Goal: Task Accomplishment & Management: Use online tool/utility

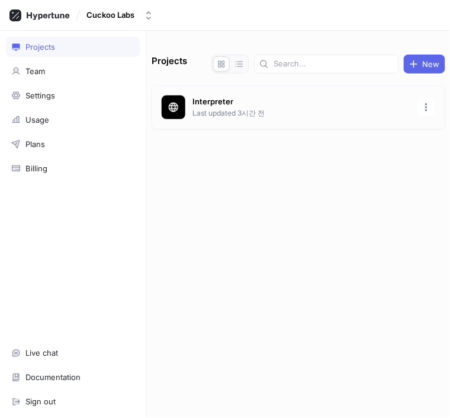
click at [252, 124] on div "Interpreter Last updated 3시간 전" at bounding box center [299, 107] width 294 height 44
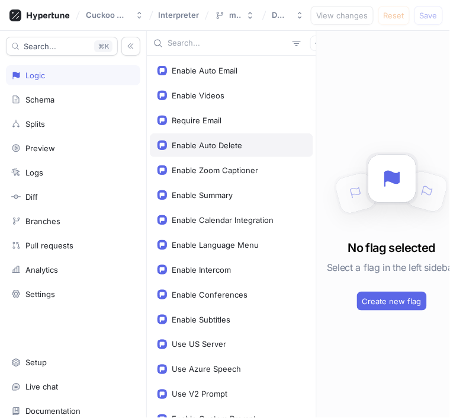
click at [245, 145] on div "Enable Auto Delete" at bounding box center [232, 144] width 148 height 9
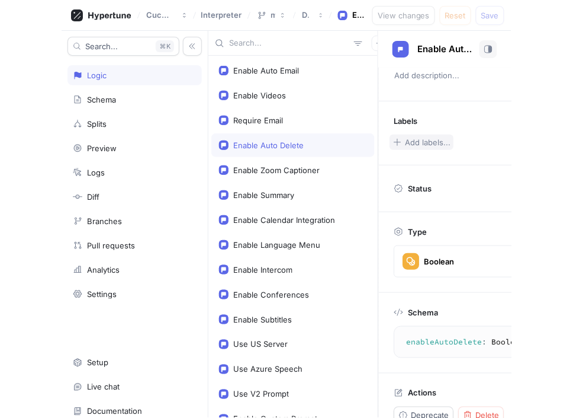
scroll to position [56, 0]
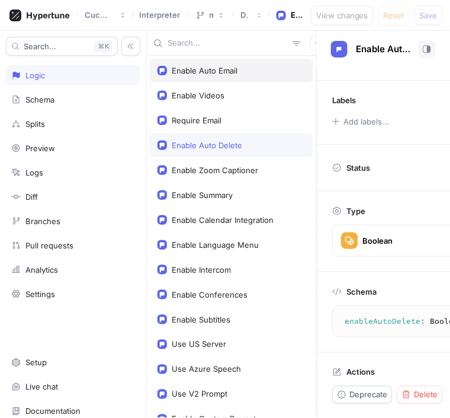
click at [264, 65] on div "Enable Auto Email" at bounding box center [231, 71] width 163 height 24
type textarea "x"
type textarea "enableAutoEmail: Boolean!"
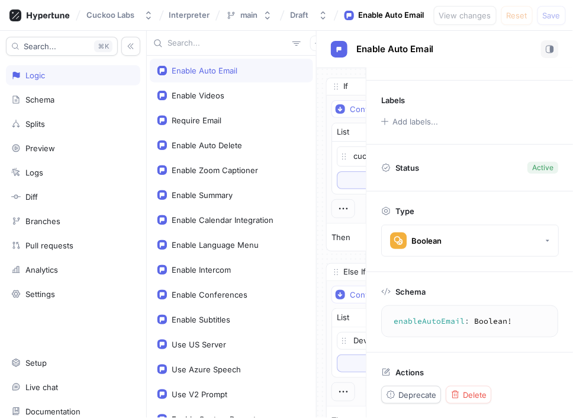
click at [316, 182] on div "Enable Auto Email Enable Videos Require Email Enable Auto Delete Enable Zoom Ca…" at bounding box center [231, 237] width 169 height 362
click at [318, 179] on div "If Context > Organization > Slug is one of List cuckoo To pick up a draggable i…" at bounding box center [420, 290] width 207 height 445
click at [389, 14] on div "Enable Auto Email" at bounding box center [392, 15] width 66 height 12
click at [367, 17] on div "Enable Auto Email" at bounding box center [392, 15] width 66 height 12
type textarea "x"
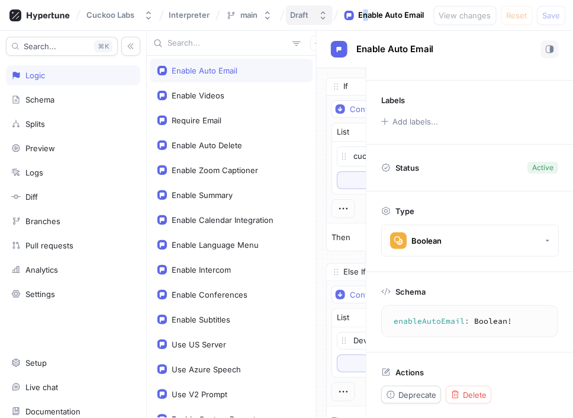
click at [298, 14] on div "Draft" at bounding box center [300, 15] width 18 height 10
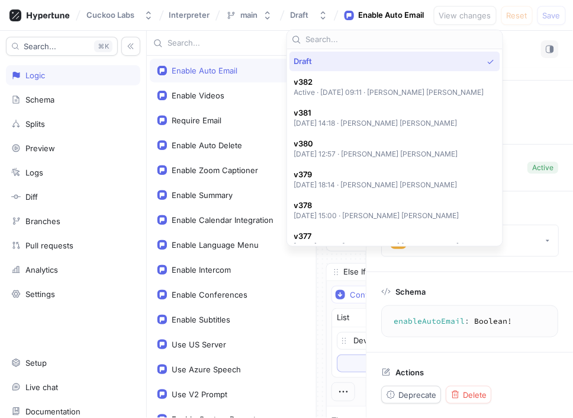
click at [415, 16] on div "Enable Auto Email" at bounding box center [392, 15] width 66 height 12
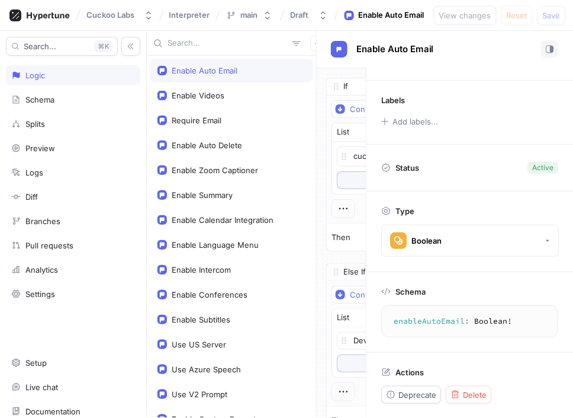
click at [192, 24] on div "Cuckoo Labs Interpreter main Draft Enable Auto Email View changes Reset Save" at bounding box center [286, 15] width 573 height 31
click at [242, 12] on div "main" at bounding box center [249, 15] width 18 height 10
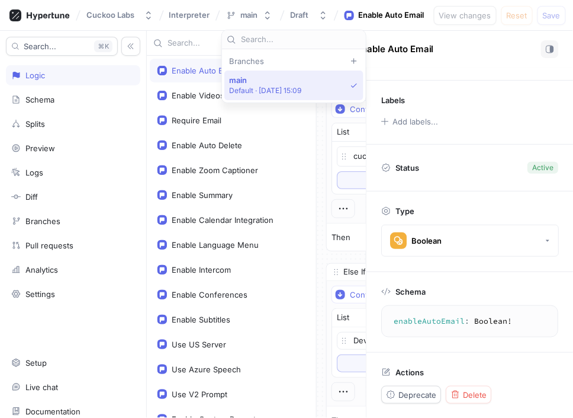
click at [248, 81] on span "main" at bounding box center [265, 80] width 73 height 10
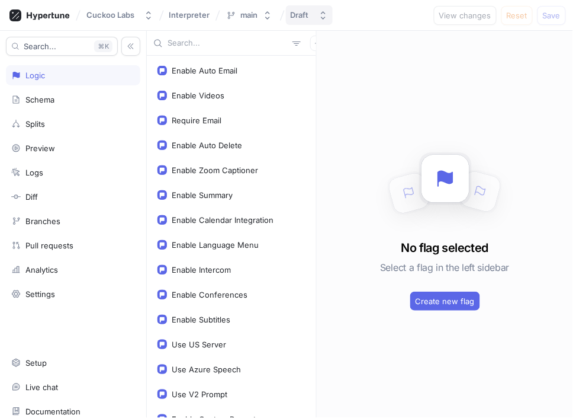
click at [306, 14] on div "Draft" at bounding box center [300, 15] width 18 height 10
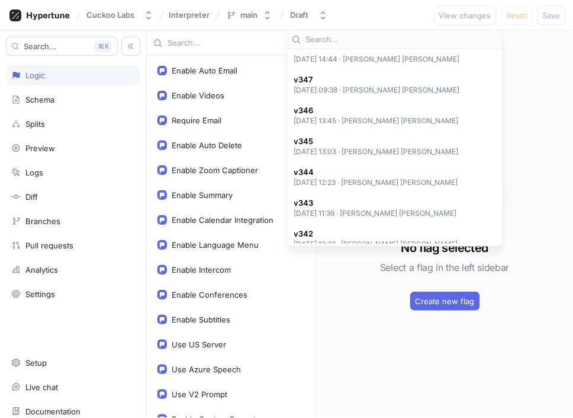
scroll to position [1086, 0]
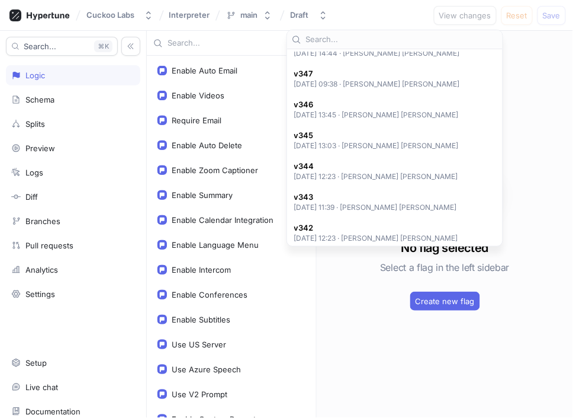
click at [313, 208] on p "[DATE] 11:39 ‧ [PERSON_NAME] [PERSON_NAME]" at bounding box center [375, 207] width 163 height 10
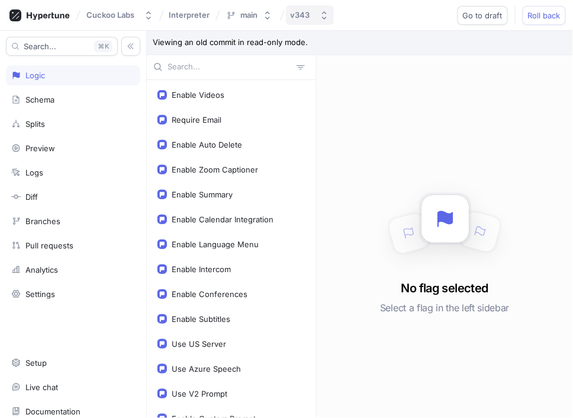
click at [313, 21] on button "v343" at bounding box center [310, 15] width 48 height 20
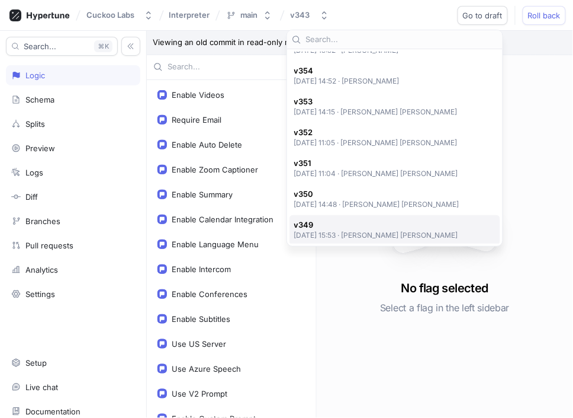
scroll to position [872, 0]
click at [368, 111] on p "[DATE] 14:15 ‧ [PERSON_NAME] [PERSON_NAME]" at bounding box center [376, 113] width 164 height 10
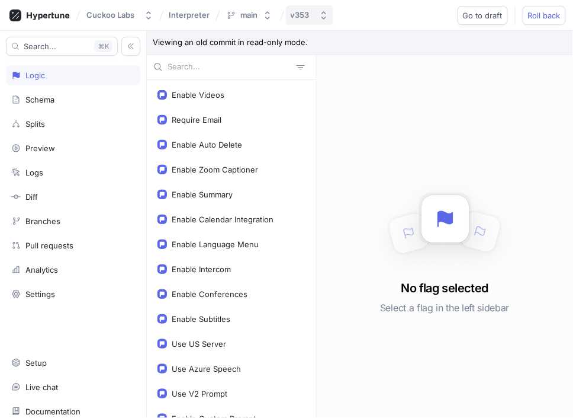
click at [311, 19] on div "v353" at bounding box center [303, 15] width 24 height 10
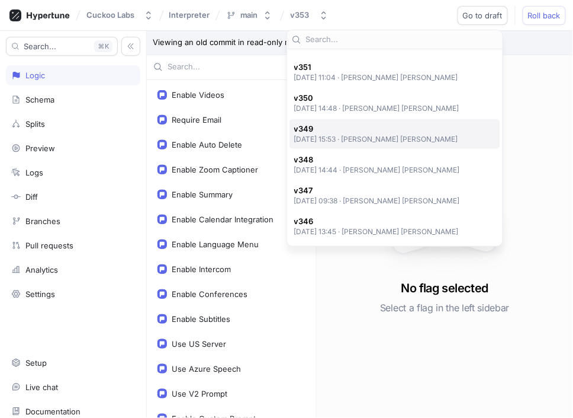
scroll to position [983, 0]
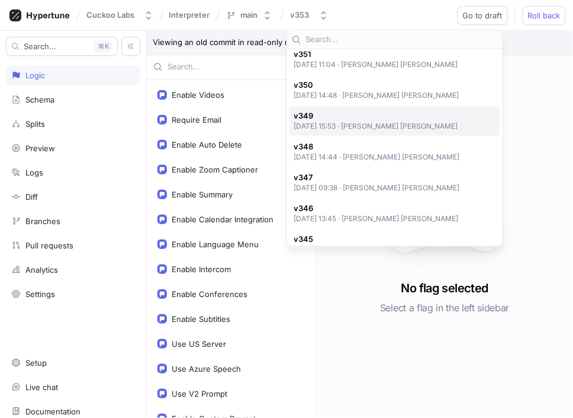
click at [362, 175] on span "v347" at bounding box center [377, 177] width 166 height 10
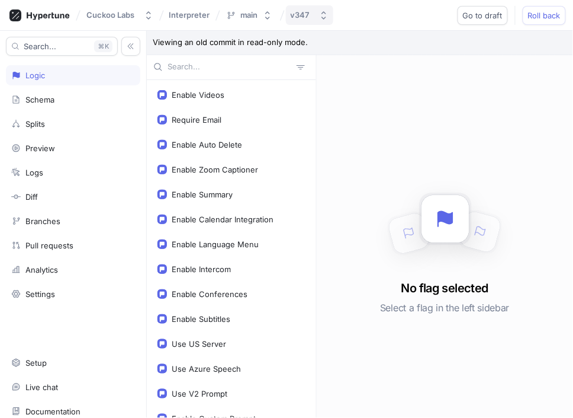
click at [301, 17] on div "v347" at bounding box center [300, 15] width 19 height 10
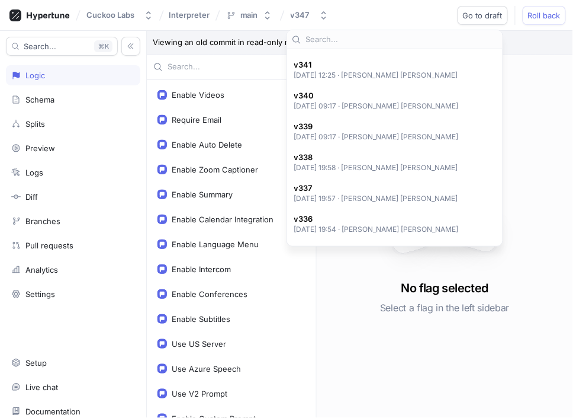
scroll to position [1462, 0]
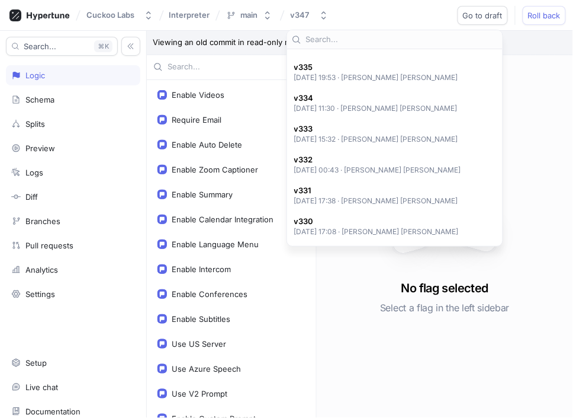
click at [365, 174] on p "[DATE] 00:43 ‧ [PERSON_NAME] [PERSON_NAME]" at bounding box center [378, 170] width 168 height 10
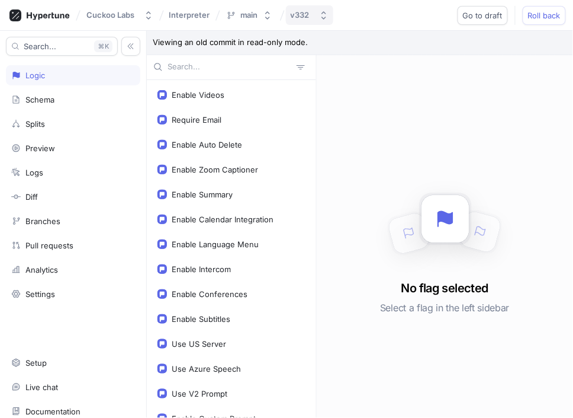
click at [314, 17] on div "v332" at bounding box center [303, 15] width 24 height 10
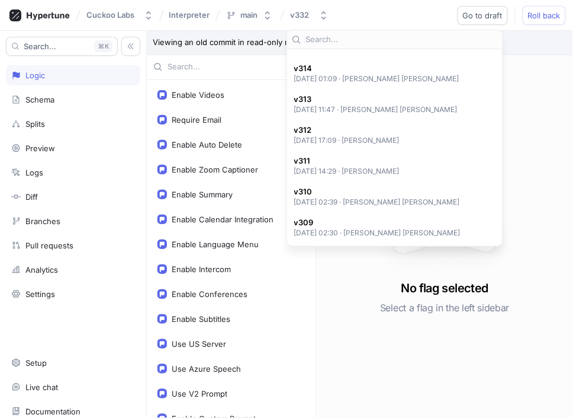
scroll to position [2113, 0]
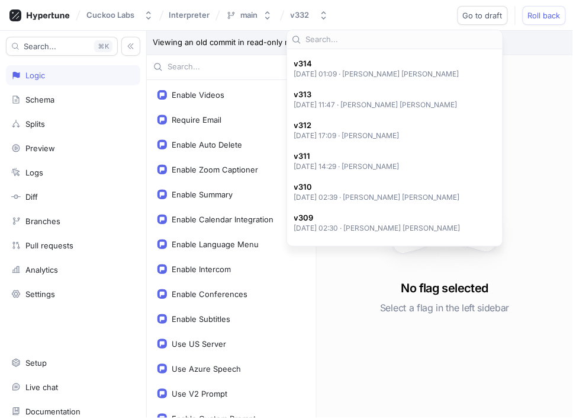
click at [385, 181] on div "v310 2025-03-10 at 02:39 ‧ Yong Hee Lee" at bounding box center [395, 192] width 211 height 30
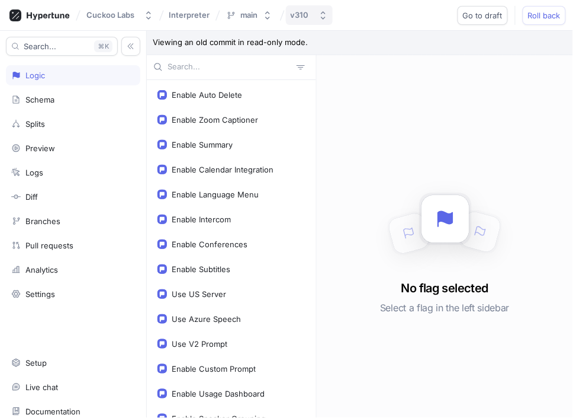
click at [316, 8] on button "v310" at bounding box center [309, 15] width 47 height 20
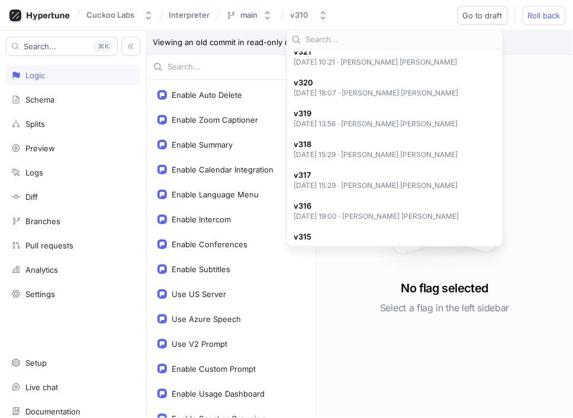
scroll to position [1901, 0]
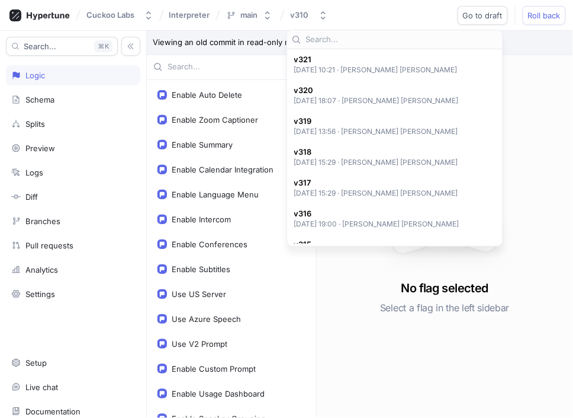
click at [396, 173] on div "v317 2025-04-01 at 15:29 ‧ Yong Hee Lee" at bounding box center [395, 188] width 211 height 30
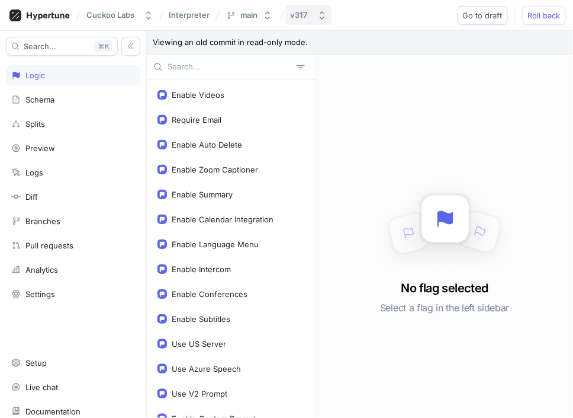
click at [312, 14] on div "v317" at bounding box center [302, 15] width 22 height 10
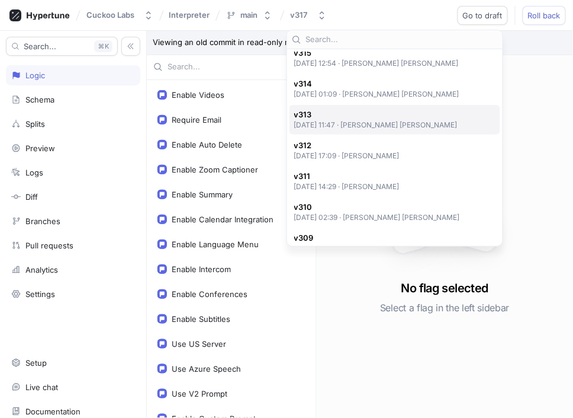
scroll to position [2092, 0]
click at [389, 187] on p "[DATE] 14:29 ‧ [PERSON_NAME]" at bounding box center [347, 186] width 106 height 10
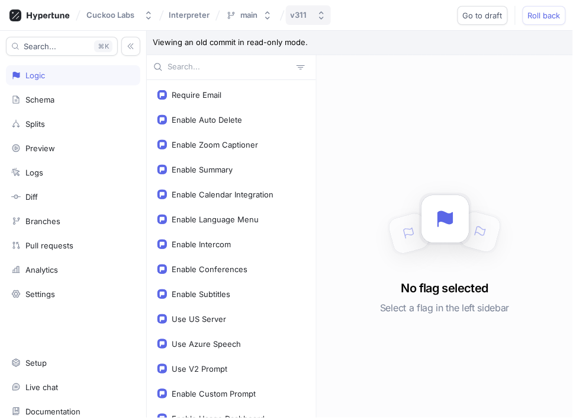
click at [306, 24] on button "v311" at bounding box center [308, 15] width 45 height 20
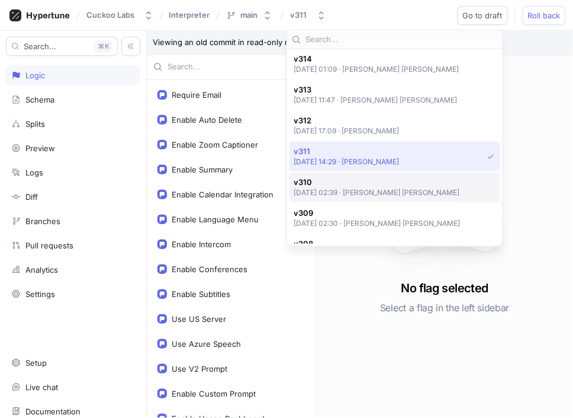
scroll to position [2095, 0]
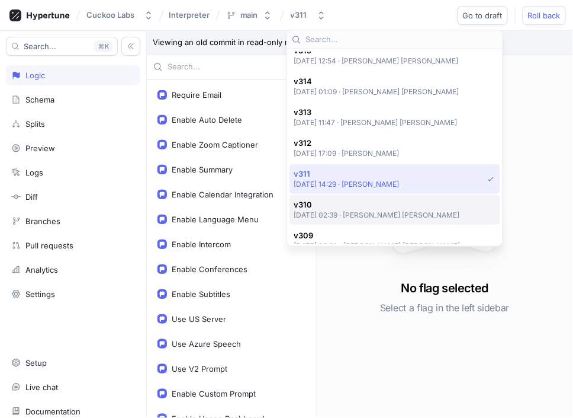
click at [362, 107] on span "v313" at bounding box center [376, 112] width 164 height 10
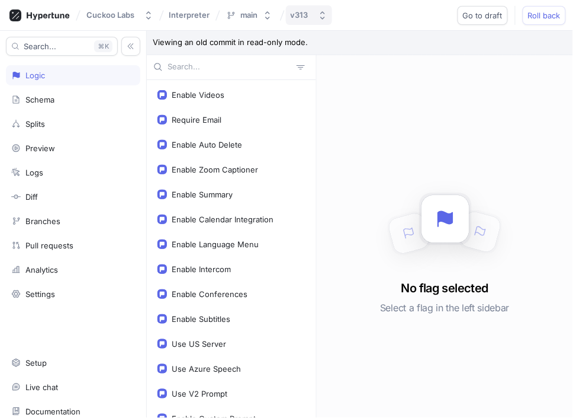
click at [306, 21] on button "v313" at bounding box center [309, 15] width 46 height 20
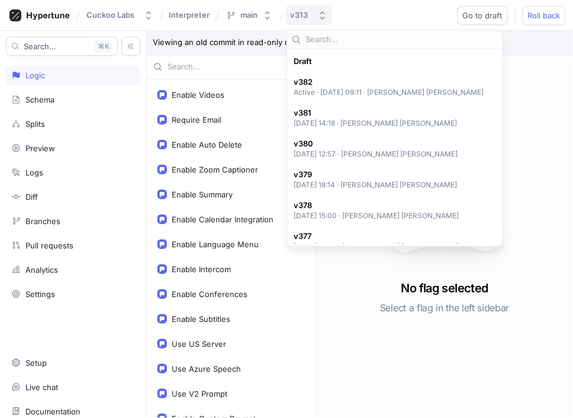
scroll to position [2146, 0]
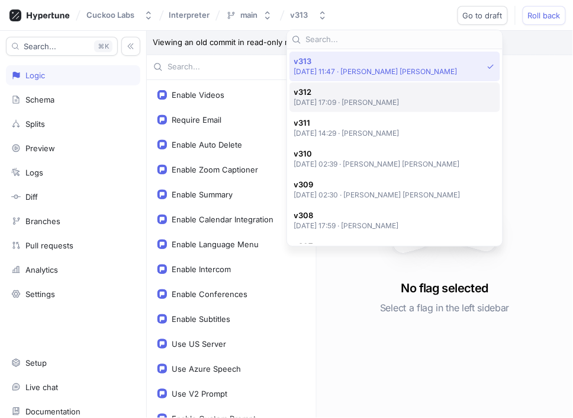
click at [352, 95] on span "v312" at bounding box center [347, 92] width 106 height 10
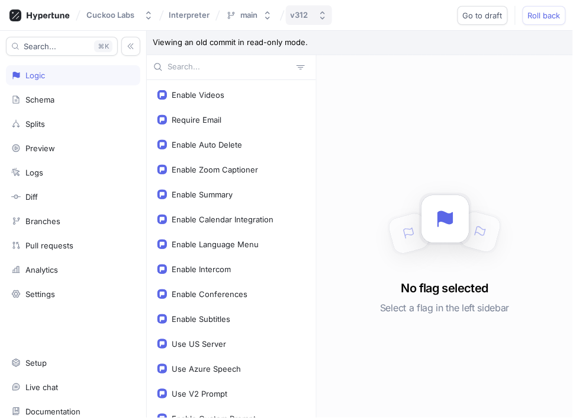
click at [316, 16] on button "v312" at bounding box center [309, 15] width 46 height 20
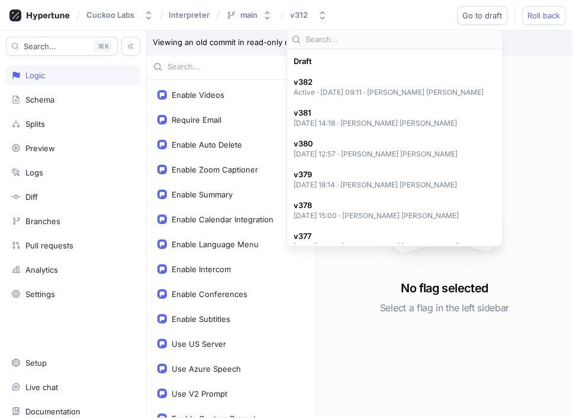
scroll to position [2177, 0]
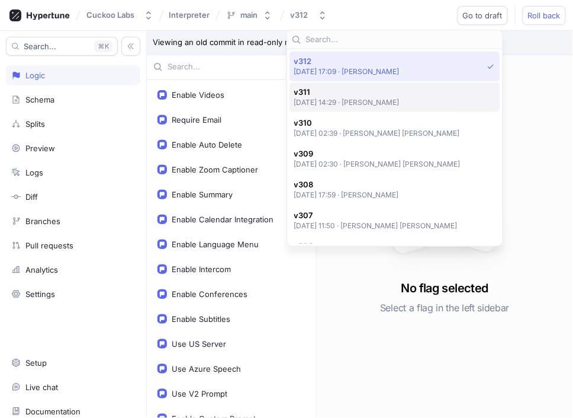
click at [363, 102] on p "[DATE] 14:29 ‧ [PERSON_NAME]" at bounding box center [347, 102] width 106 height 10
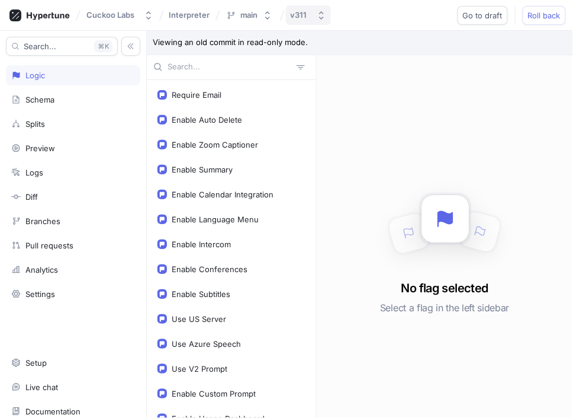
click at [305, 14] on div "v311" at bounding box center [299, 15] width 17 height 10
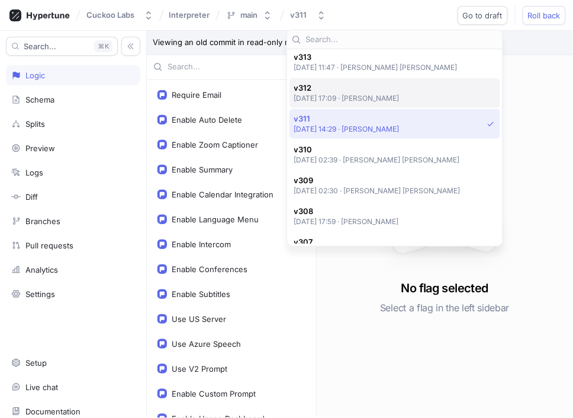
scroll to position [2148, 0]
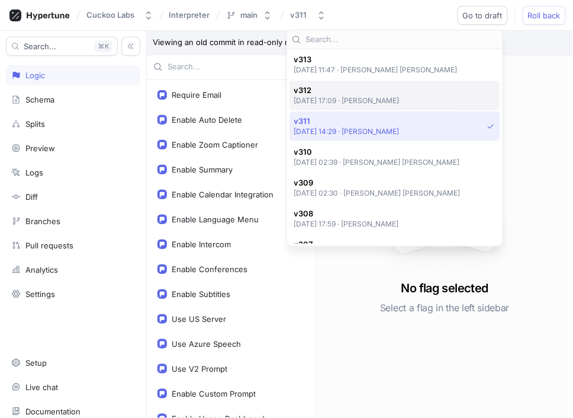
click at [344, 95] on p "[DATE] 17:09 ‧ [PERSON_NAME]" at bounding box center [347, 100] width 106 height 10
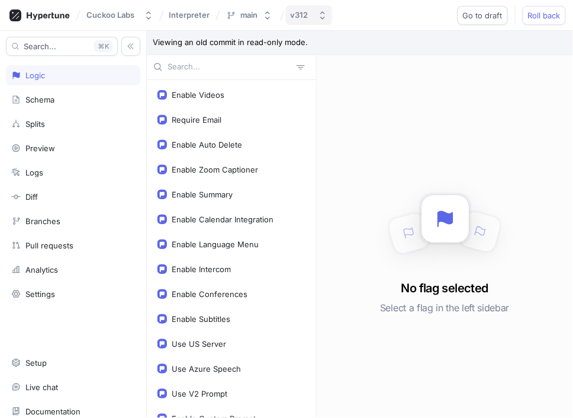
click at [315, 16] on button "v312" at bounding box center [309, 15] width 46 height 20
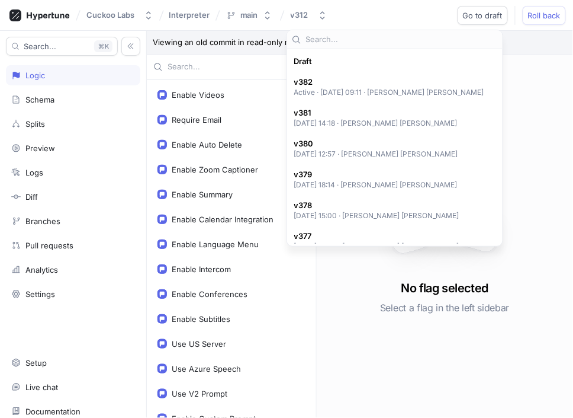
click at [466, 133] on div "Draft v382 Active ‧ 2025-08-22 at 09:11 ‧ Yong Hee Lee v381 2025-08-21 at 14:18…" at bounding box center [395, 143] width 231 height 236
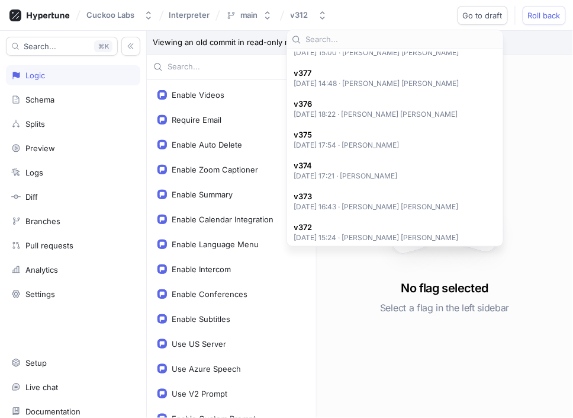
scroll to position [207, 0]
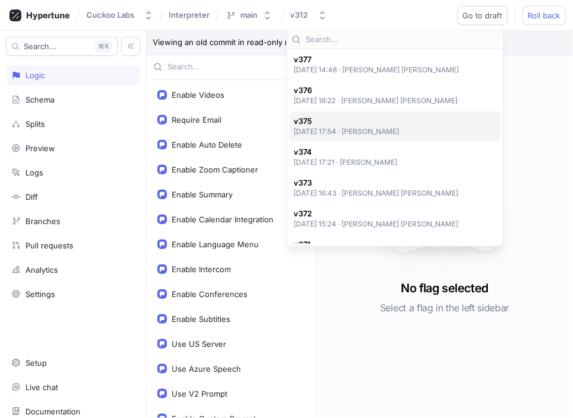
click at [349, 139] on div "v375 2025-08-19 at 17:54 ‧ Theo Kim" at bounding box center [395, 126] width 211 height 30
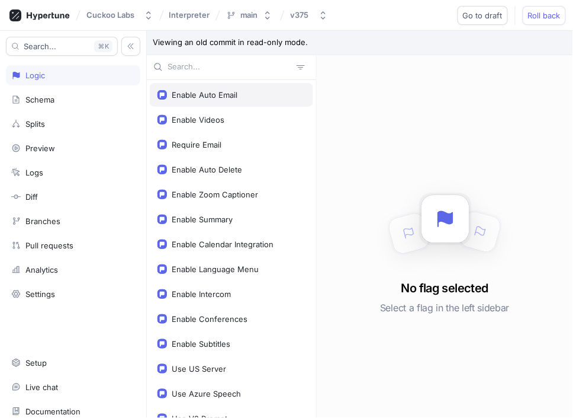
click at [283, 99] on div "Enable Auto Email" at bounding box center [231, 95] width 163 height 24
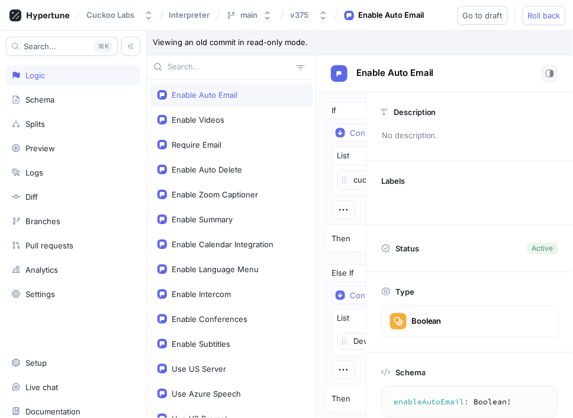
click at [365, 340] on div "Development" at bounding box center [420, 341] width 167 height 18
click at [549, 75] on icon "button" at bounding box center [550, 73] width 8 height 8
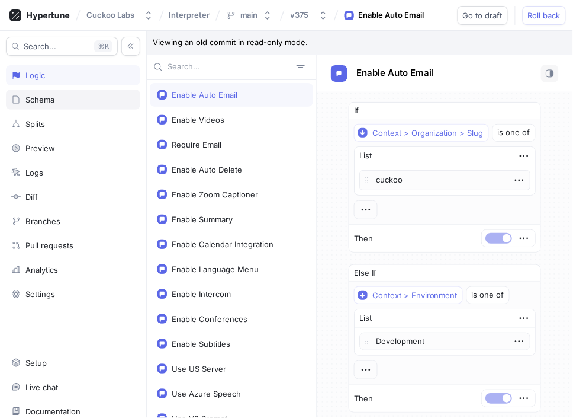
click at [91, 109] on div "Schema" at bounding box center [73, 99] width 134 height 20
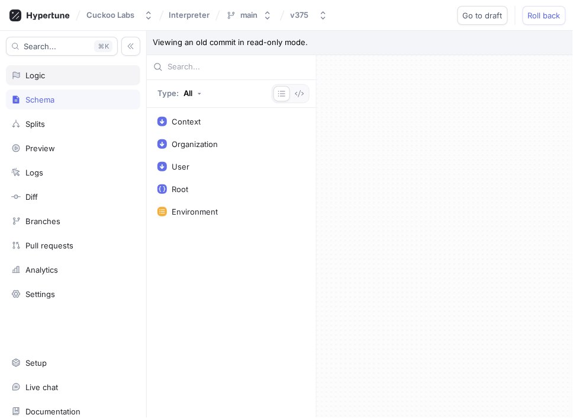
click at [85, 73] on div "Logic" at bounding box center [73, 74] width 124 height 9
